Goal: Task Accomplishment & Management: Use online tool/utility

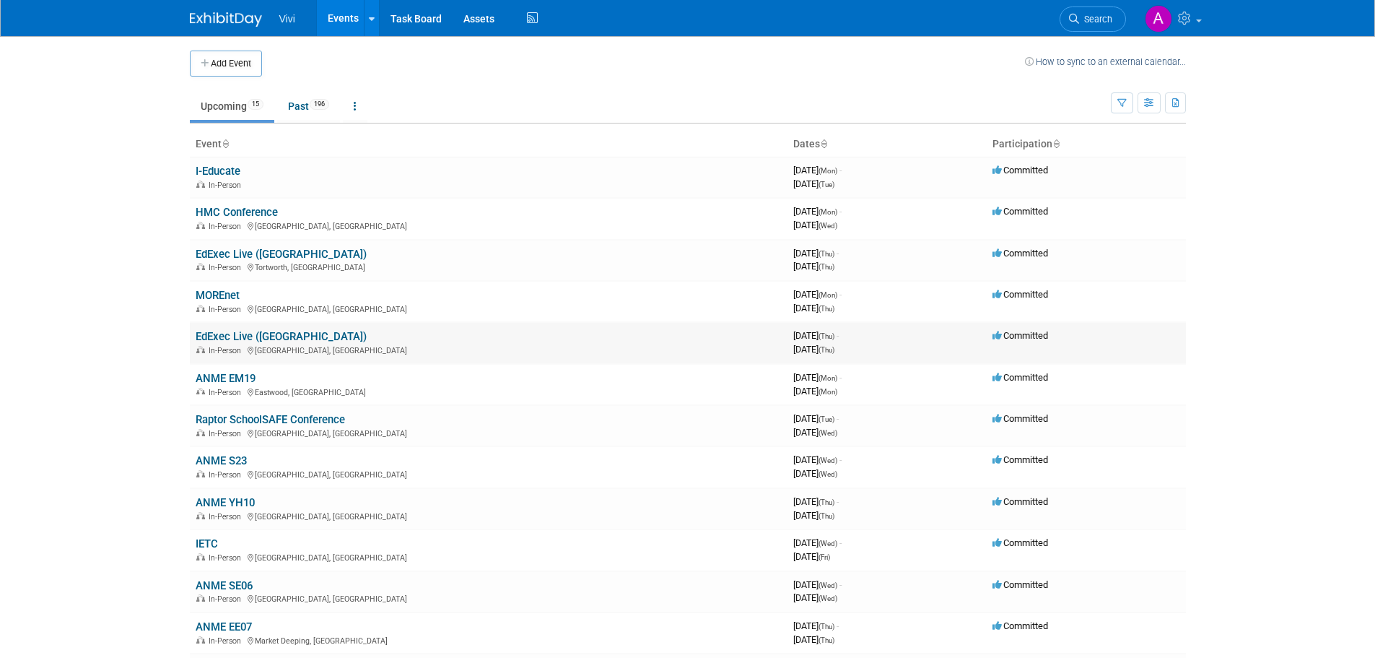
click at [271, 339] on link "EdExec Live ([GEOGRAPHIC_DATA])" at bounding box center [281, 336] width 171 height 13
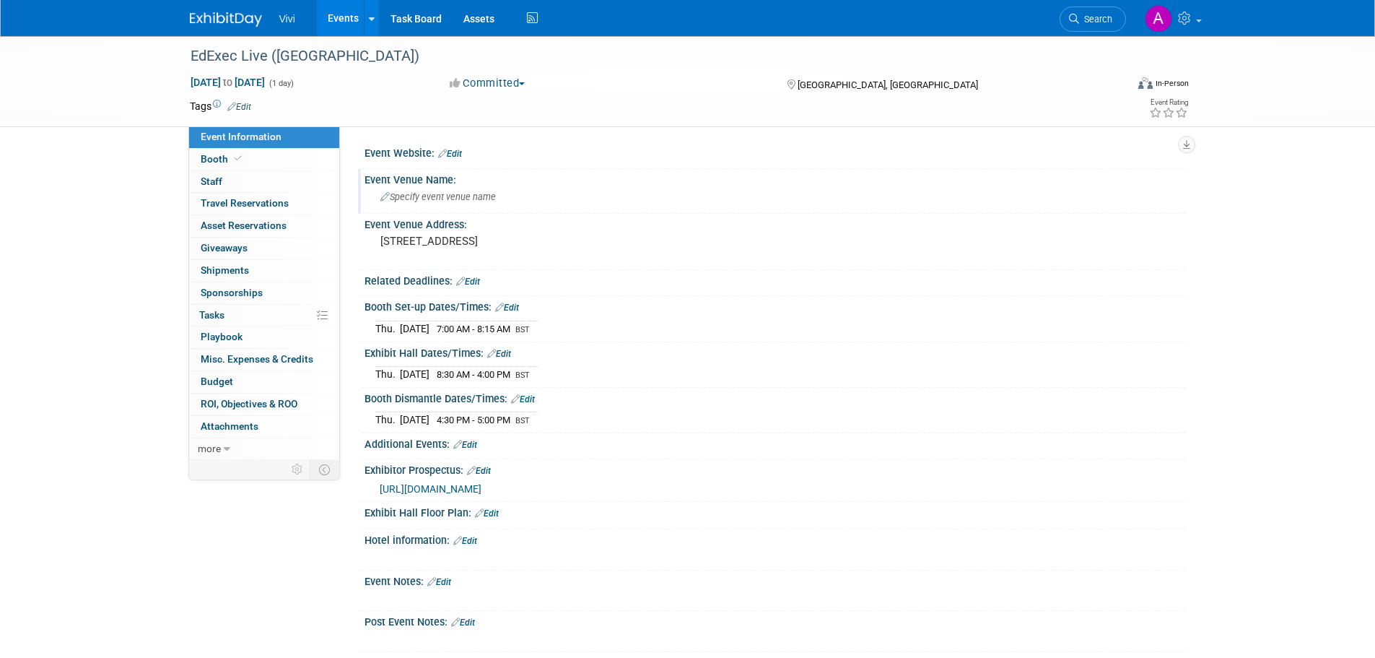
click at [477, 197] on span "Specify event venue name" at bounding box center [438, 196] width 116 height 11
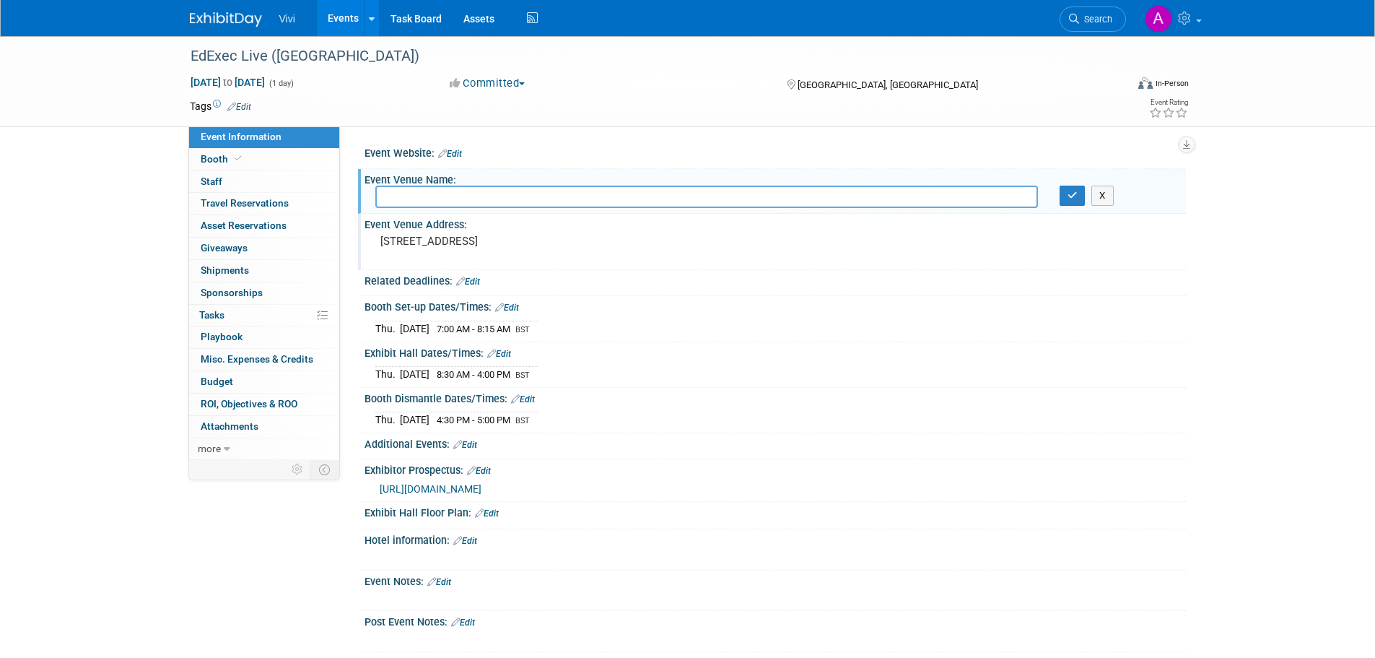
click at [474, 243] on pre "North Street, York, YO1 6JF" at bounding box center [535, 241] width 310 height 13
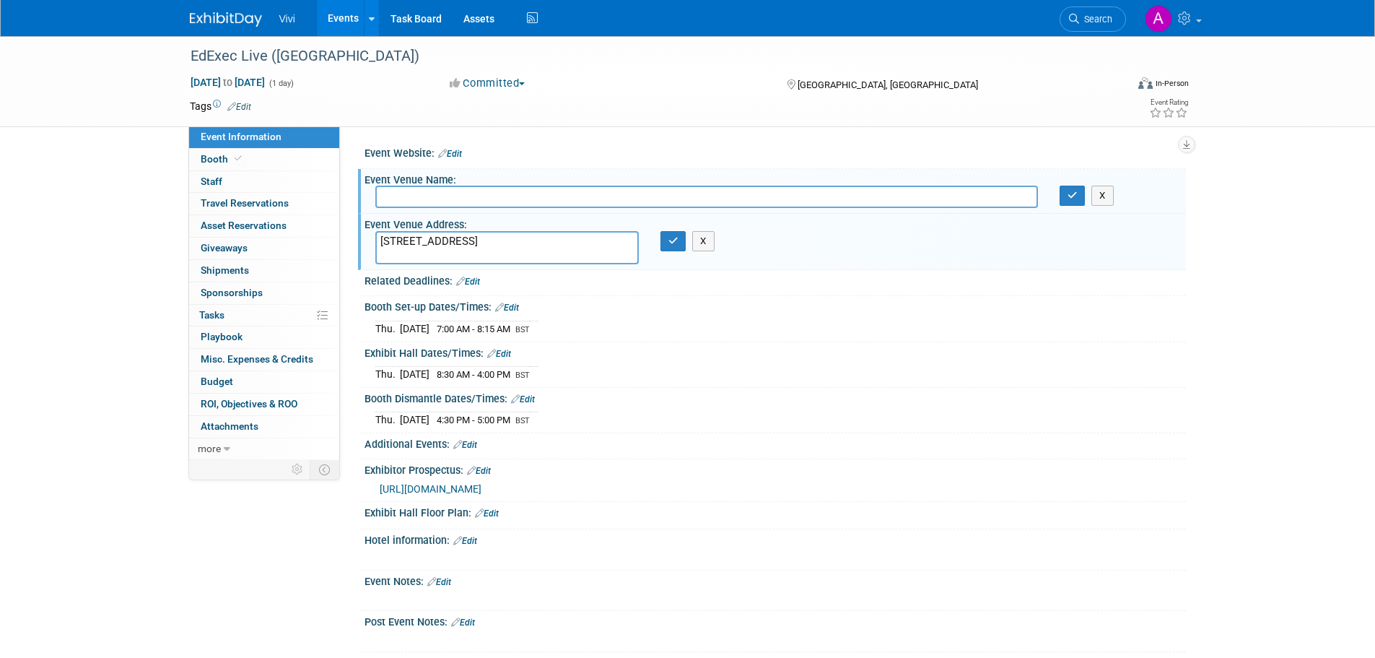
click at [482, 487] on span "https://www.edexeclive.co.uk/exhibitor-manual-yorks" at bounding box center [431, 489] width 102 height 12
click at [450, 202] on input "text" at bounding box center [706, 197] width 663 height 22
type input "Radisson Hotel"
click at [1071, 196] on icon "button" at bounding box center [1073, 195] width 10 height 9
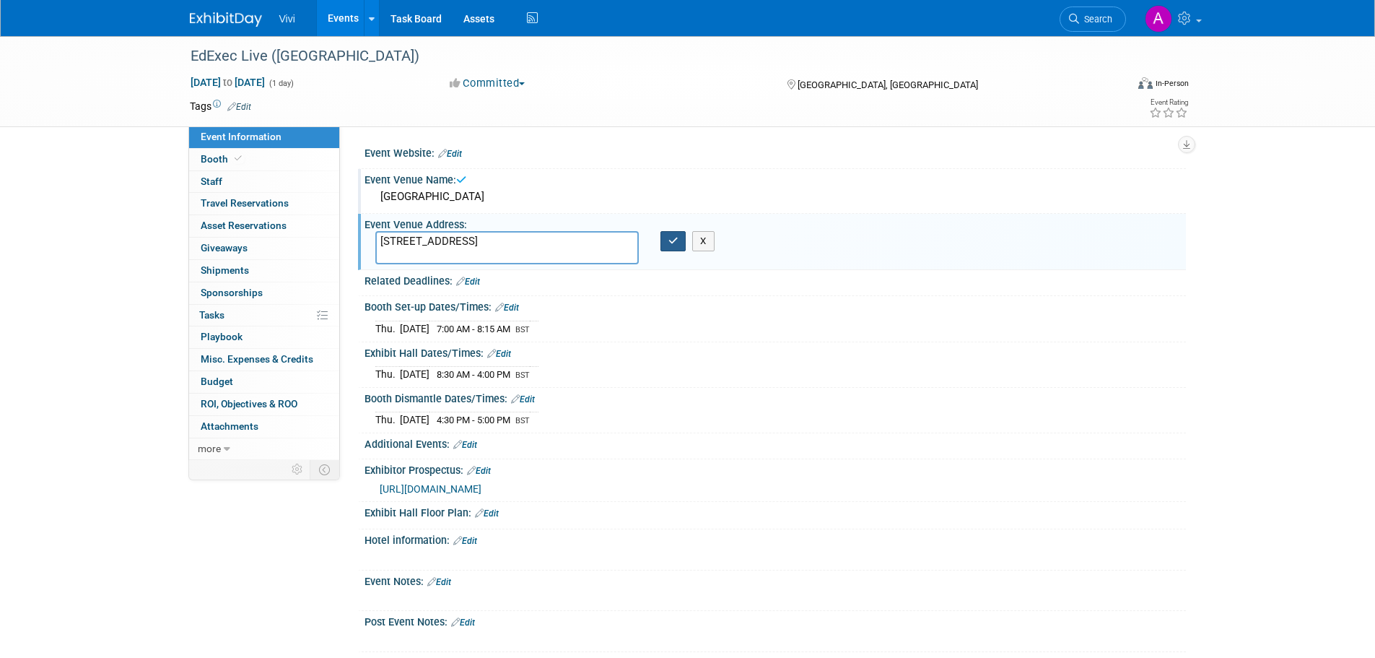
click at [678, 245] on icon "button" at bounding box center [674, 240] width 10 height 9
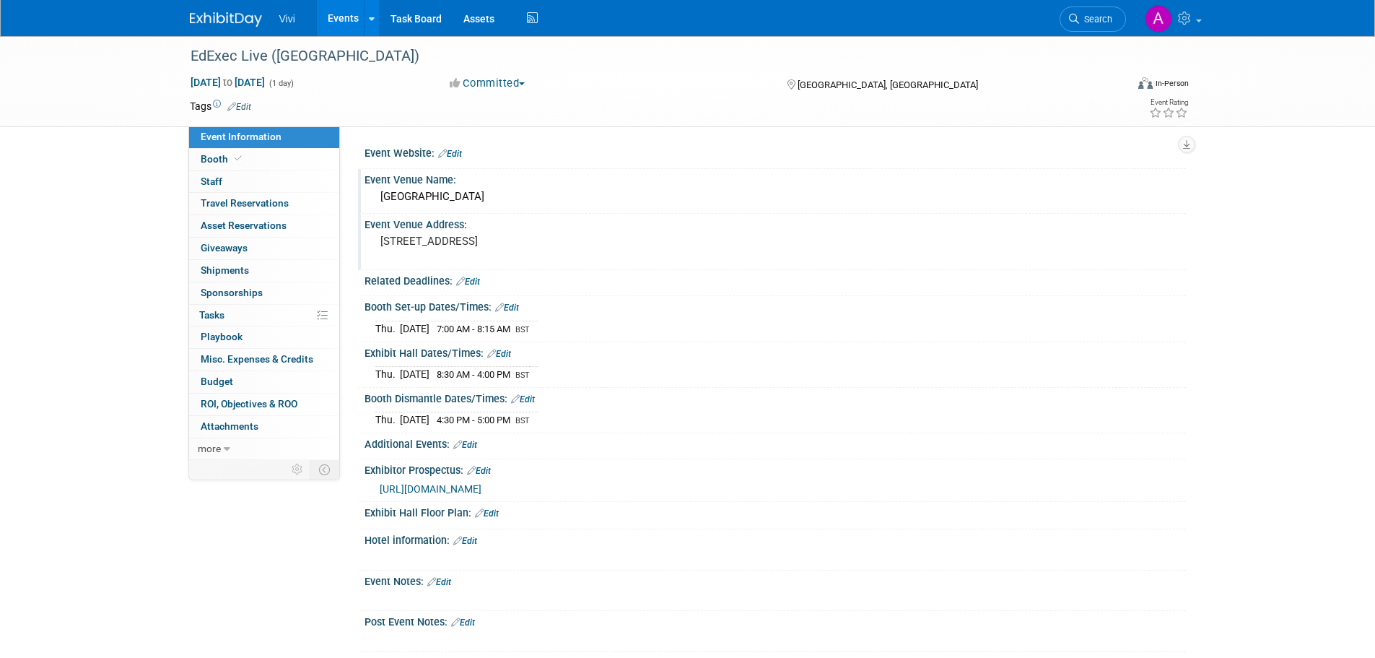
click at [118, 302] on div "EdExec Live (Yorkshire) Oct 23, 2025 to Oct 23, 2025 (1 day) Oct 23, 2025 to Oc…" at bounding box center [687, 378] width 1375 height 685
